Goal: Information Seeking & Learning: Learn about a topic

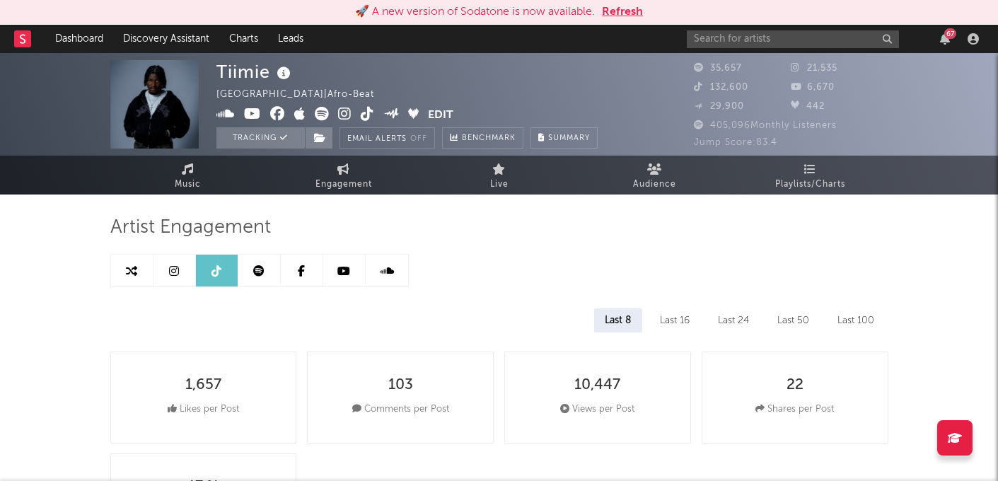
select select "6m"
click at [975, 30] on div "67" at bounding box center [835, 39] width 297 height 28
click at [970, 35] on icon "button" at bounding box center [972, 38] width 11 height 11
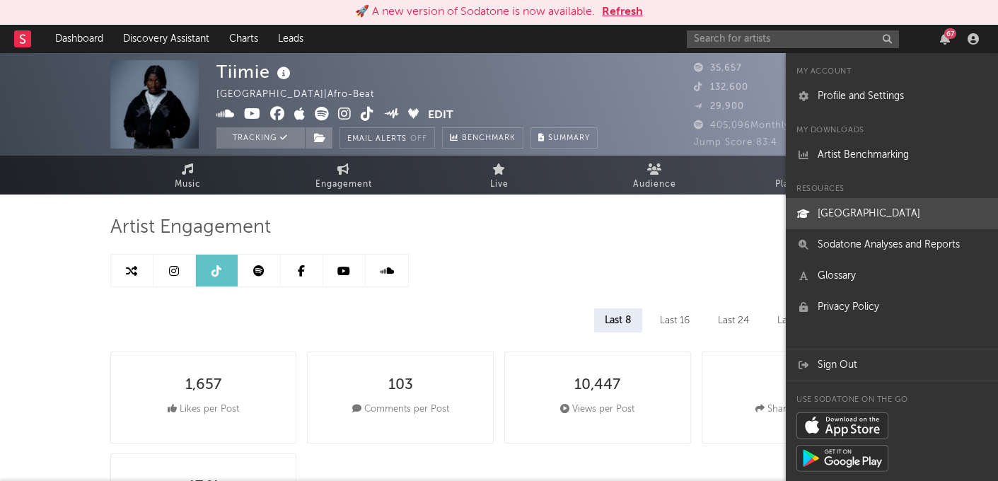
click at [845, 218] on link "[GEOGRAPHIC_DATA]" at bounding box center [892, 213] width 212 height 31
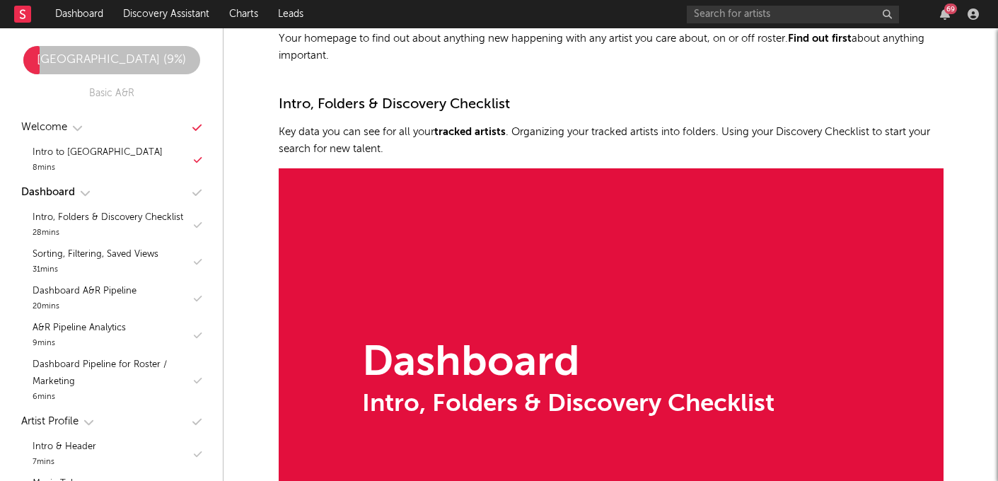
scroll to position [853, 0]
